Goal: Task Accomplishment & Management: Manage account settings

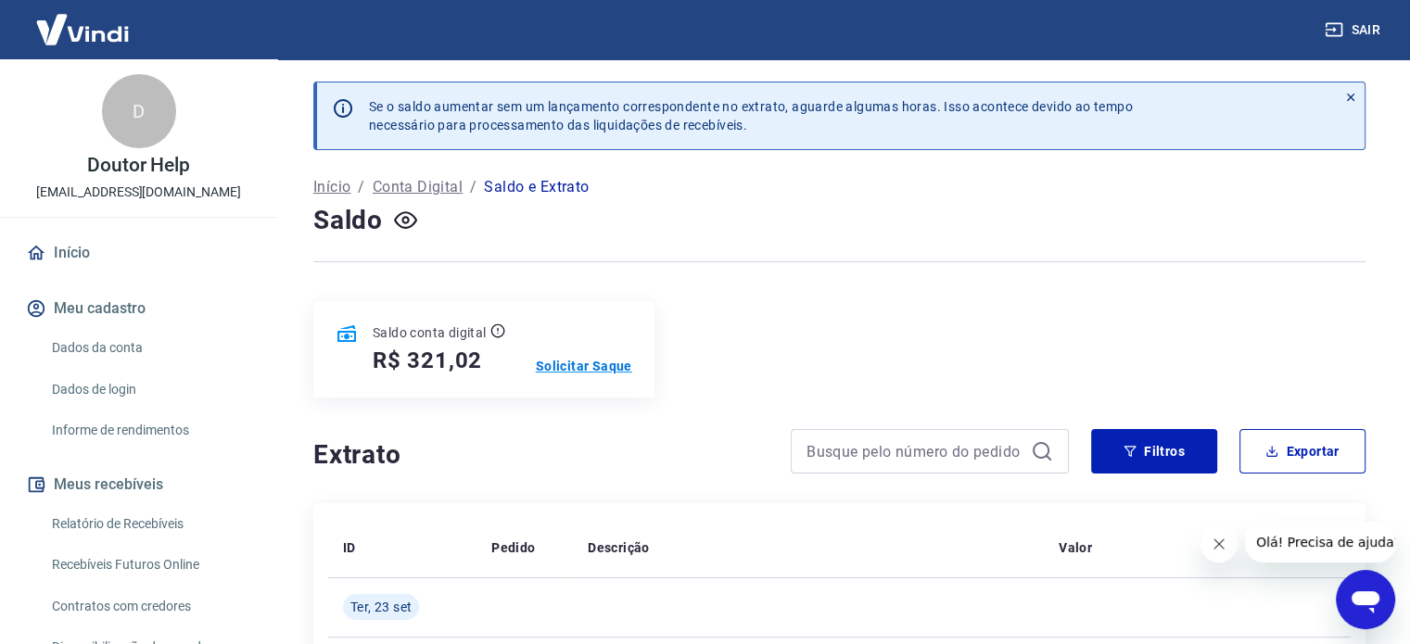
click at [579, 364] on p "Solicitar Saque" at bounding box center [584, 366] width 96 height 19
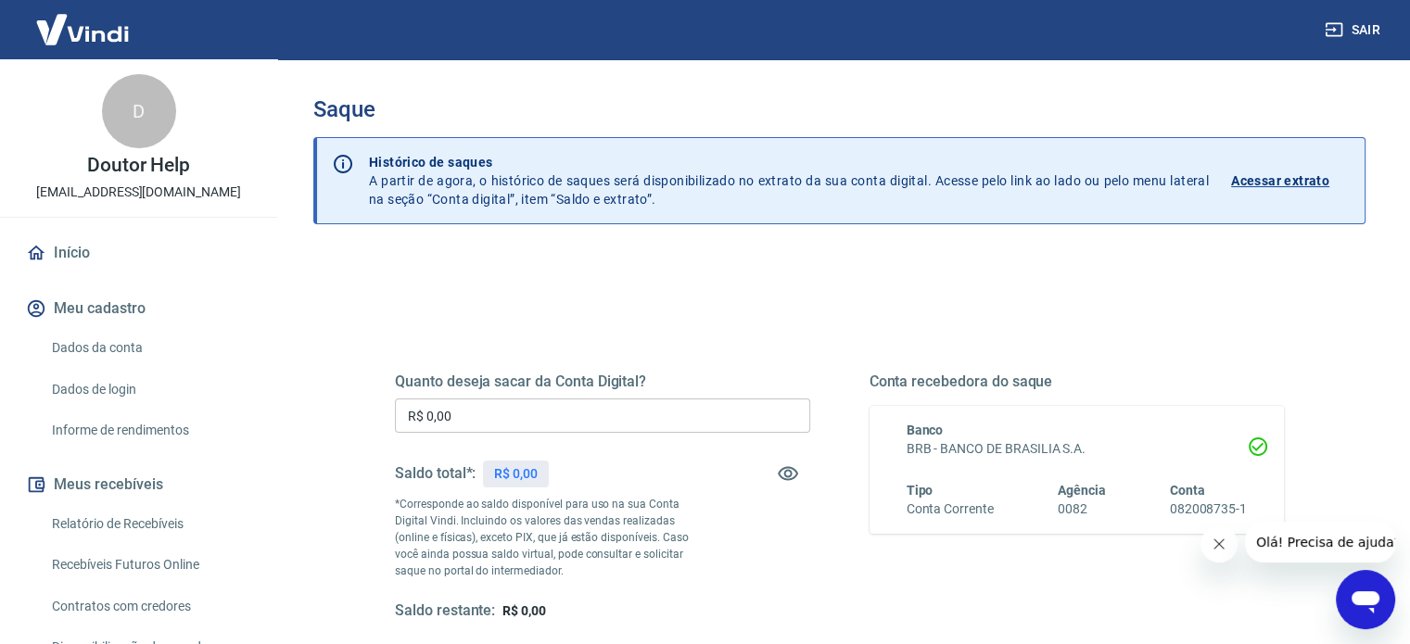
click at [571, 414] on input "R$ 0,00" at bounding box center [602, 416] width 415 height 34
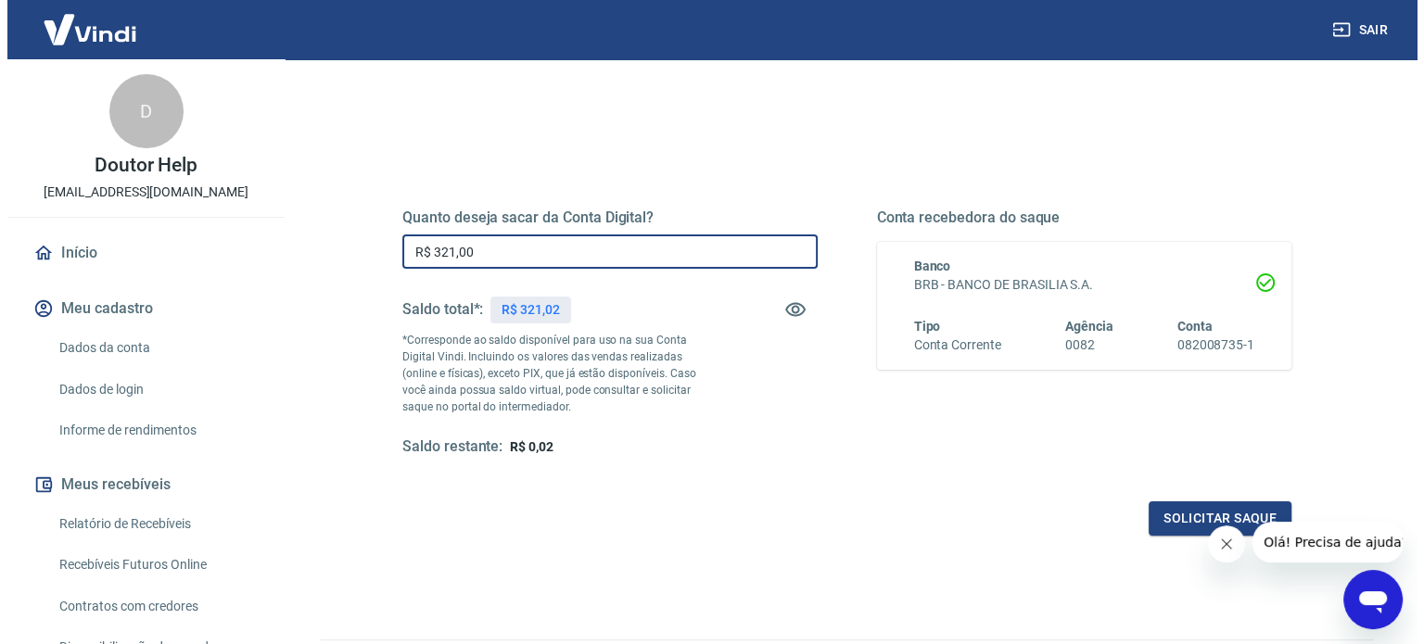
scroll to position [185, 0]
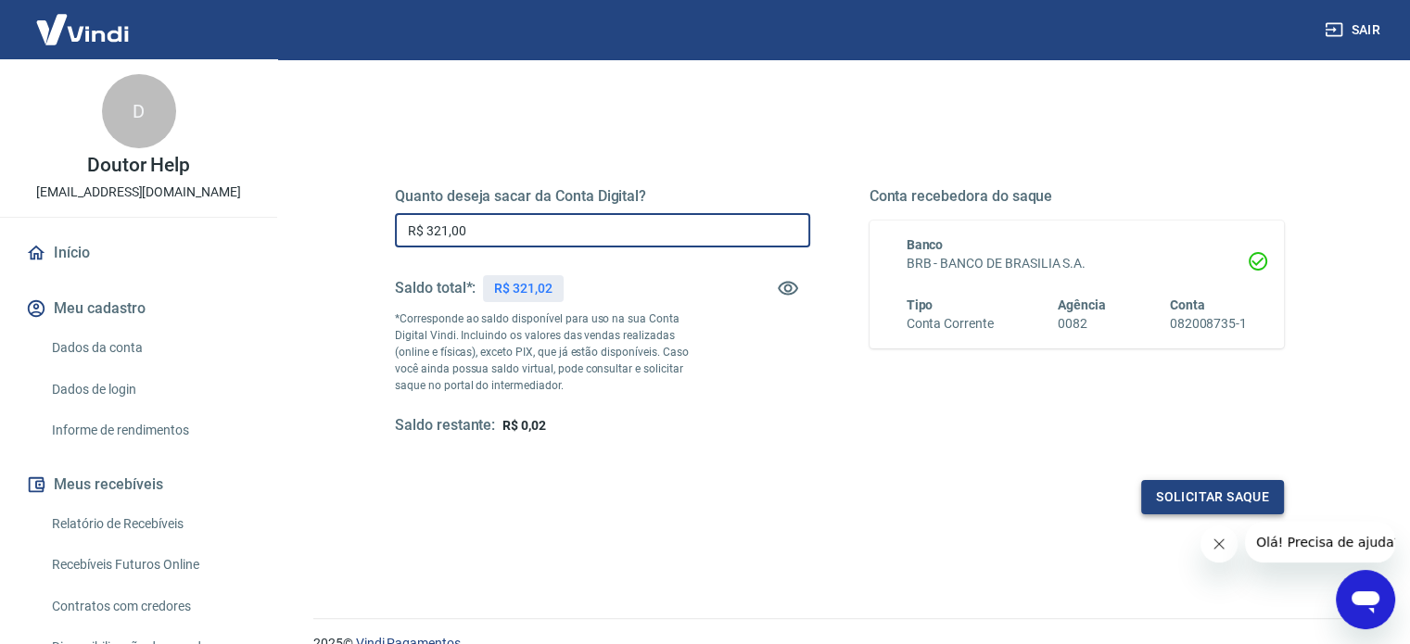
type input "R$ 321,00"
click at [1185, 492] on button "Solicitar saque" at bounding box center [1212, 497] width 143 height 34
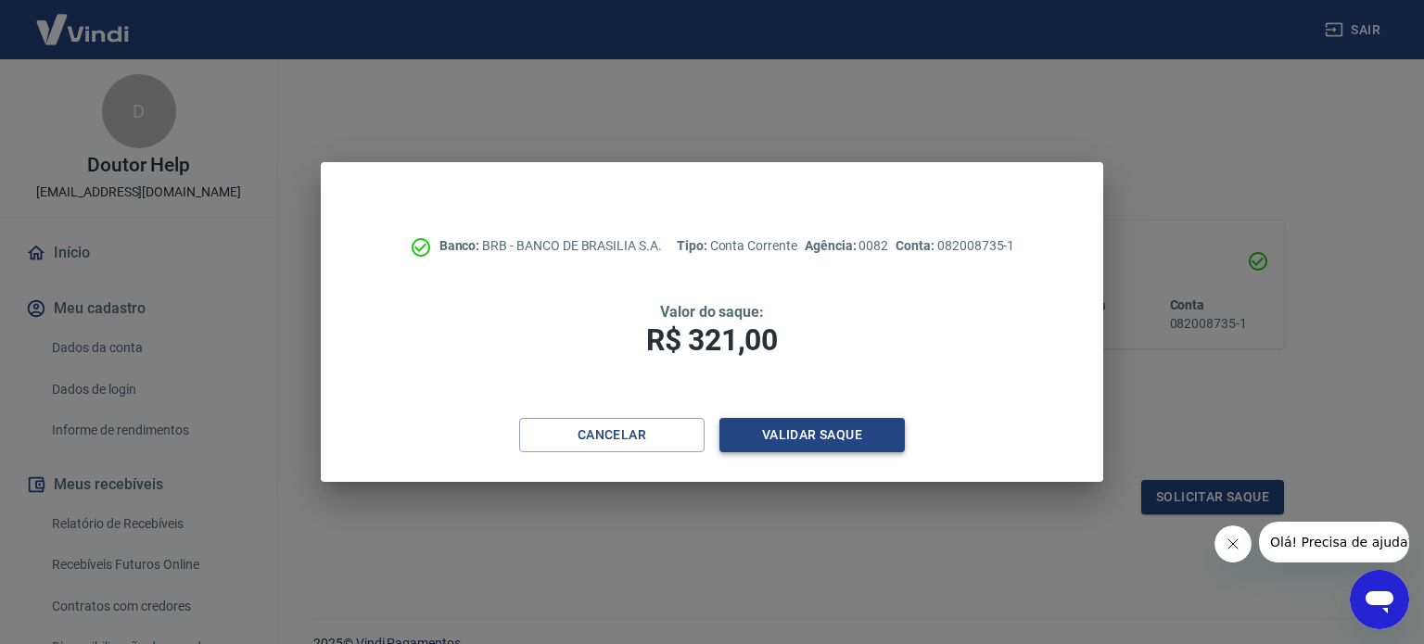
click at [785, 435] on button "Validar saque" at bounding box center [811, 435] width 185 height 34
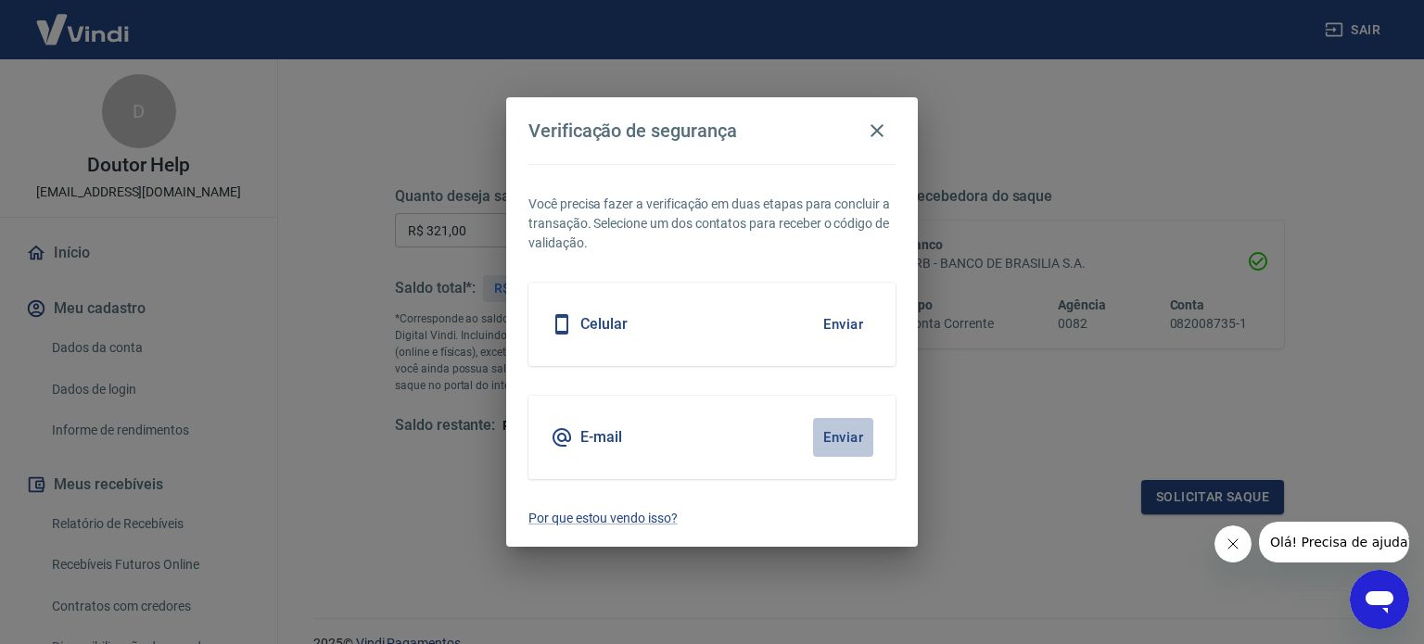
click at [826, 437] on button "Enviar" at bounding box center [843, 437] width 60 height 39
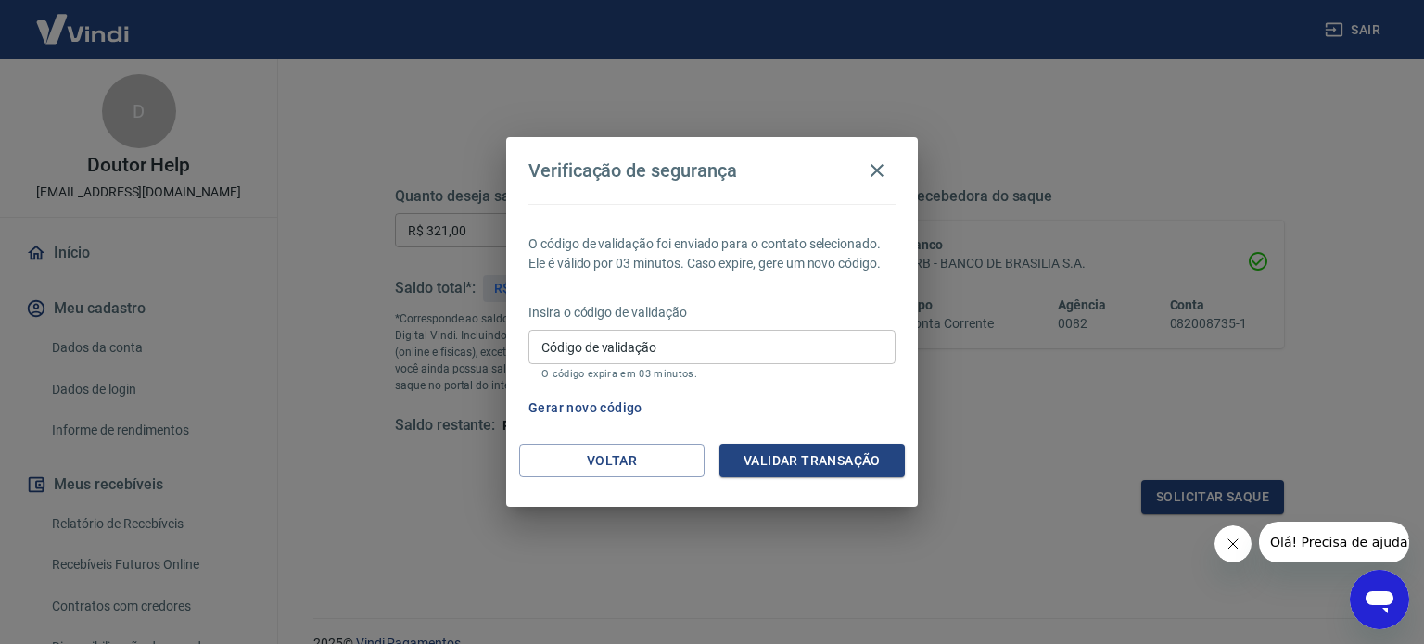
click at [723, 350] on input "Código de validação" at bounding box center [711, 347] width 367 height 34
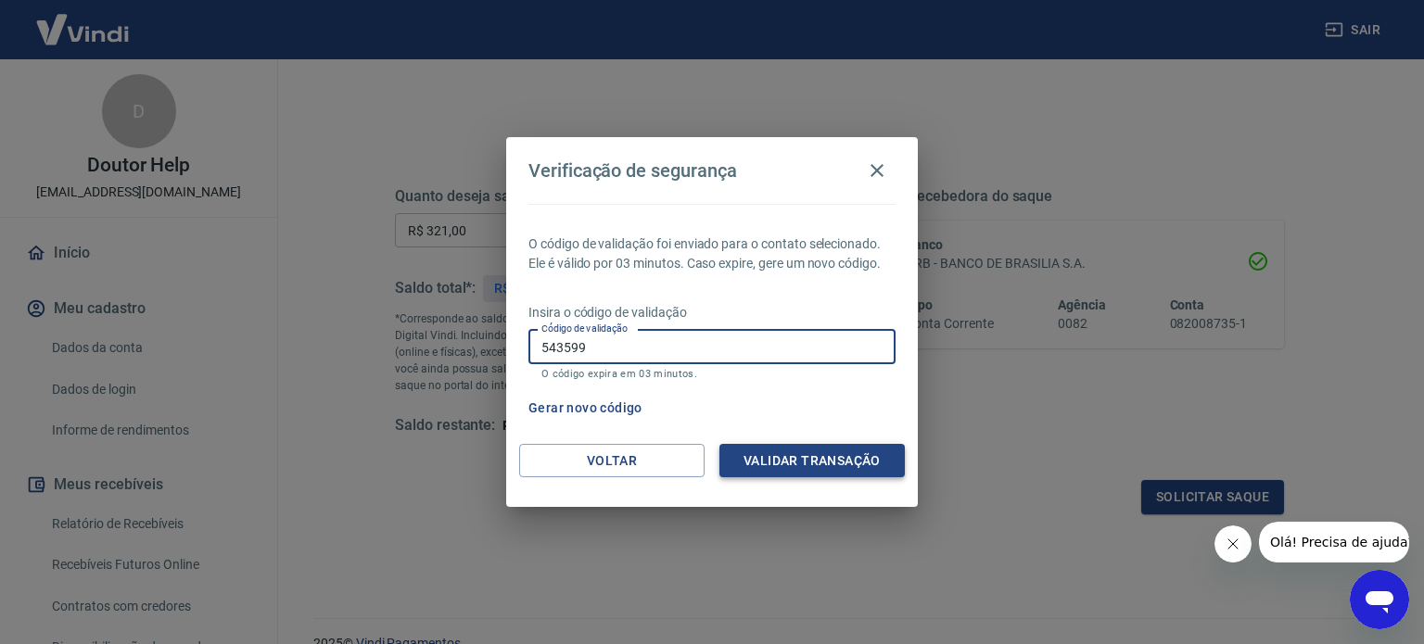
type input "543599"
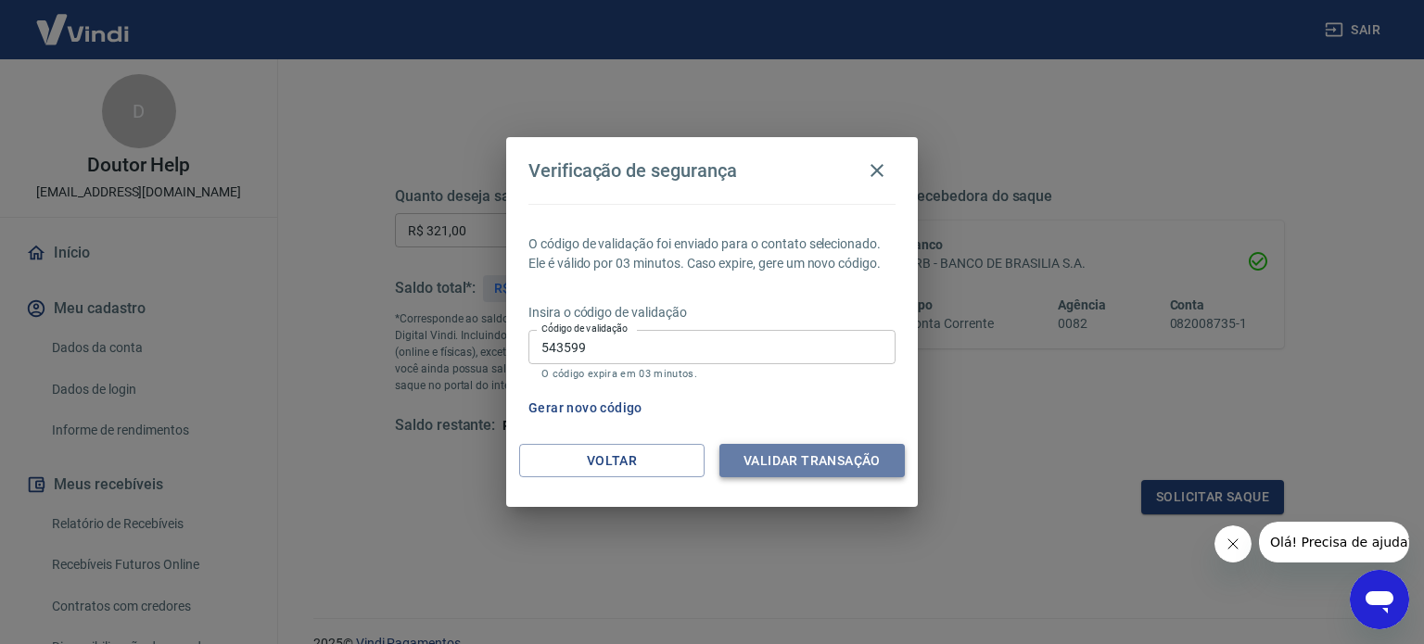
click at [821, 455] on button "Validar transação" at bounding box center [811, 461] width 185 height 34
